Goal: Find specific page/section

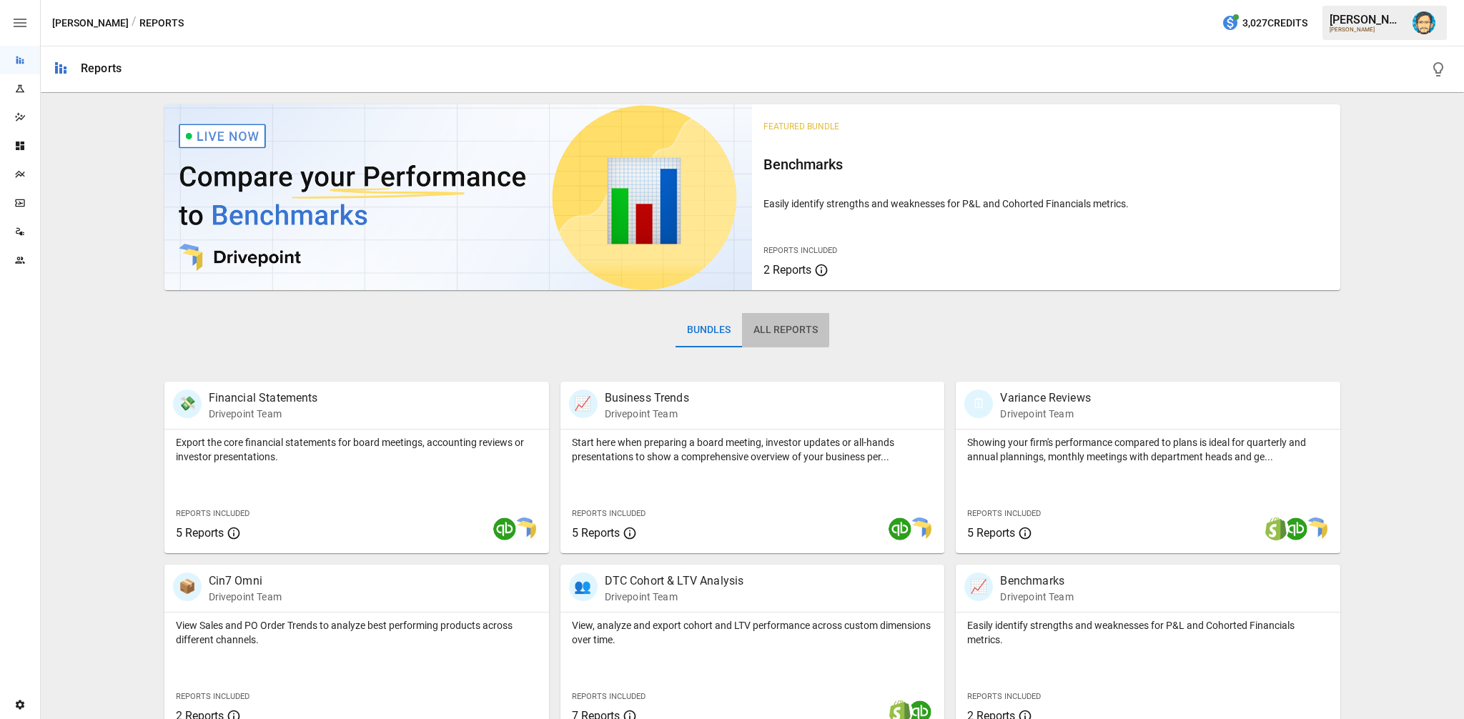
click at [765, 321] on button "All Reports" at bounding box center [785, 330] width 87 height 34
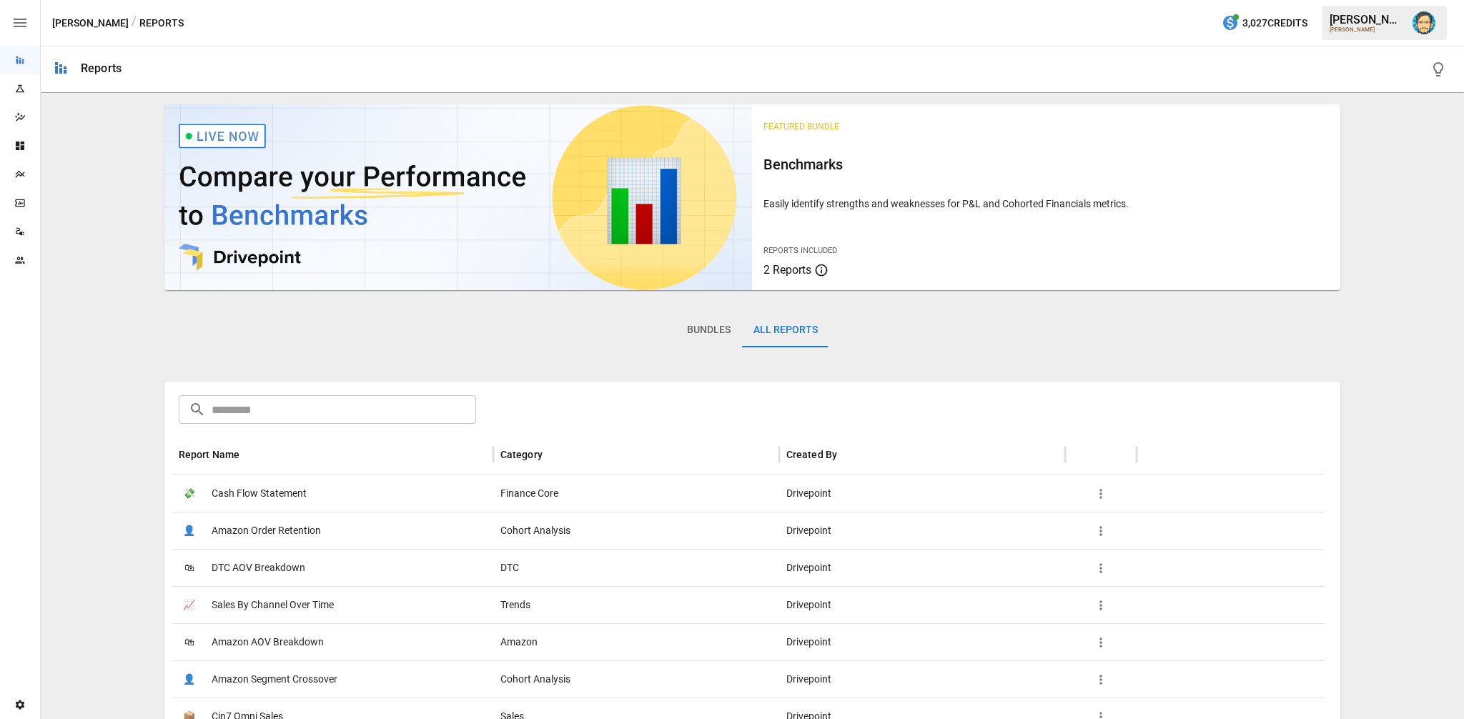
click at [287, 488] on span "Cash Flow Statement" at bounding box center [259, 493] width 95 height 36
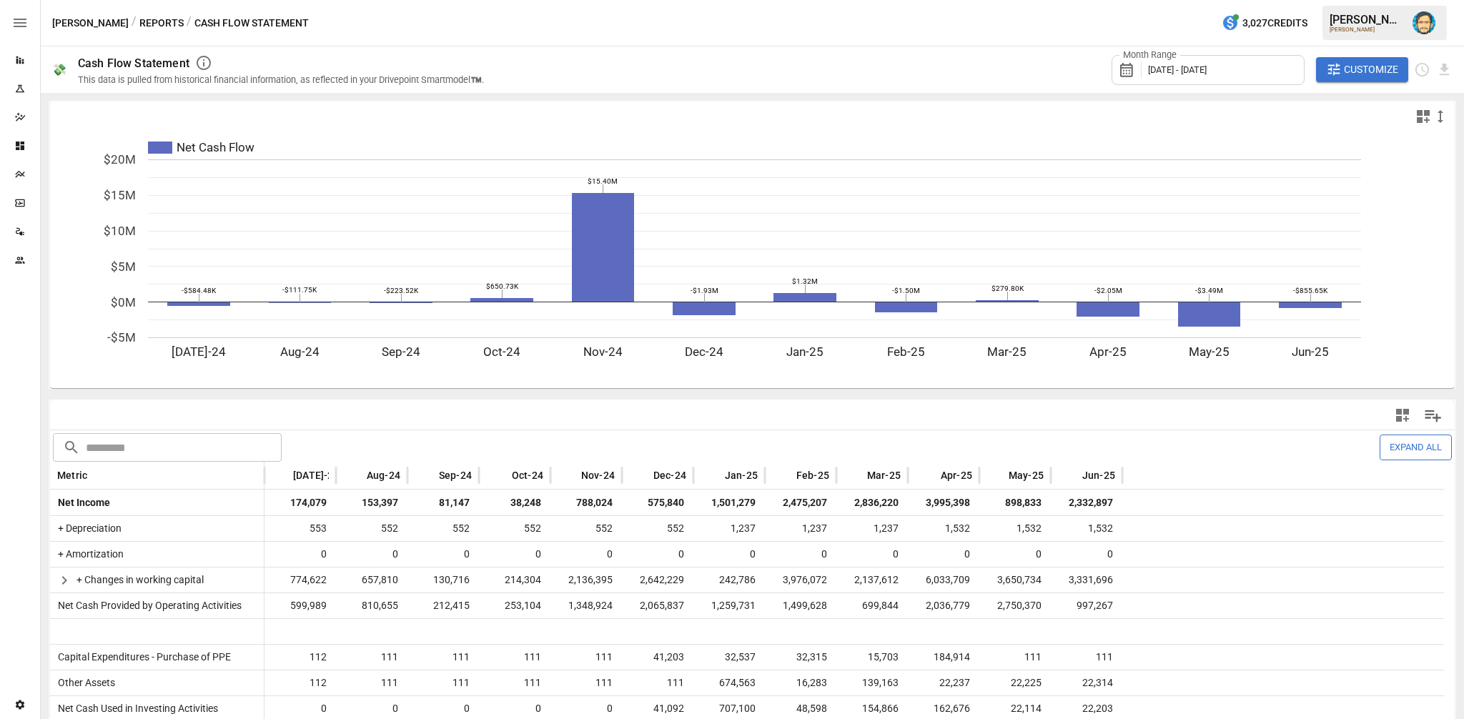
click at [16, 174] on icon "Plans" at bounding box center [19, 174] width 11 height 11
